Goal: Task Accomplishment & Management: Manage account settings

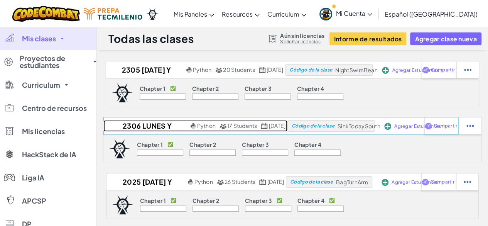
click at [152, 126] on h2 "2306 Lunes y Viernes (2025)" at bounding box center [145, 126] width 85 height 12
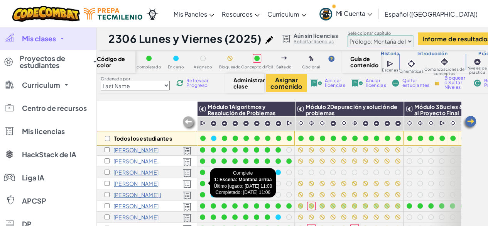
scroll to position [36, 0]
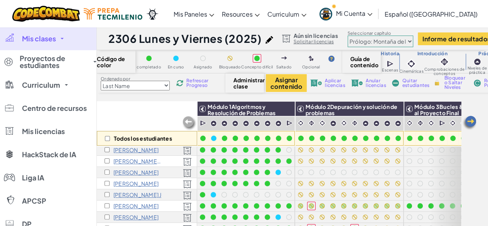
click at [219, 130] on div at bounding box center [224, 123] width 11 height 15
click at [218, 134] on div at bounding box center [213, 138] width 11 height 11
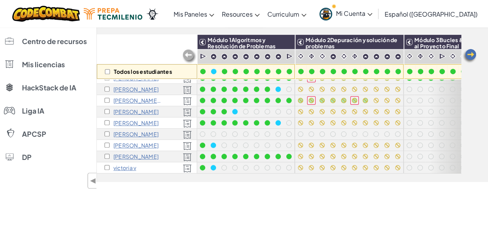
scroll to position [102, 0]
click at [376, 17] on link "Mi Cuenta" at bounding box center [346, 14] width 61 height 24
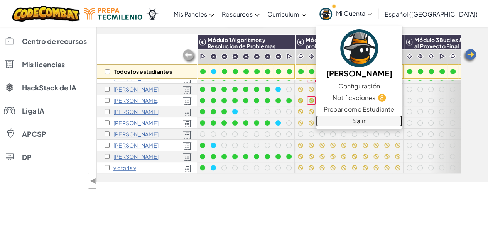
click at [378, 121] on link "Salir" at bounding box center [359, 121] width 86 height 12
